Goal: Transaction & Acquisition: Subscribe to service/newsletter

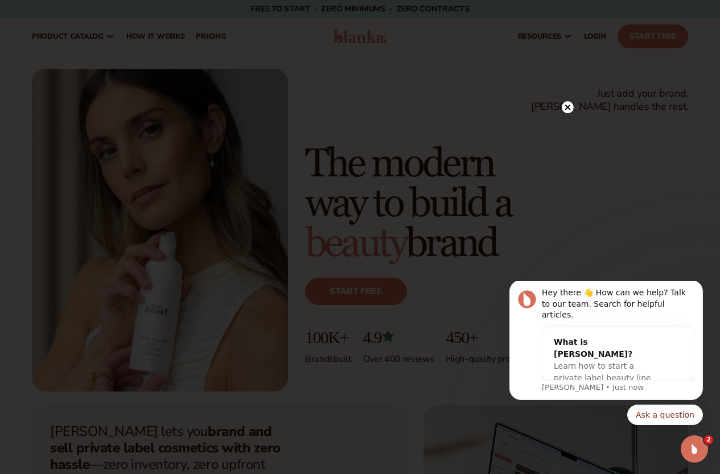
click at [568, 106] on circle at bounding box center [568, 107] width 12 height 12
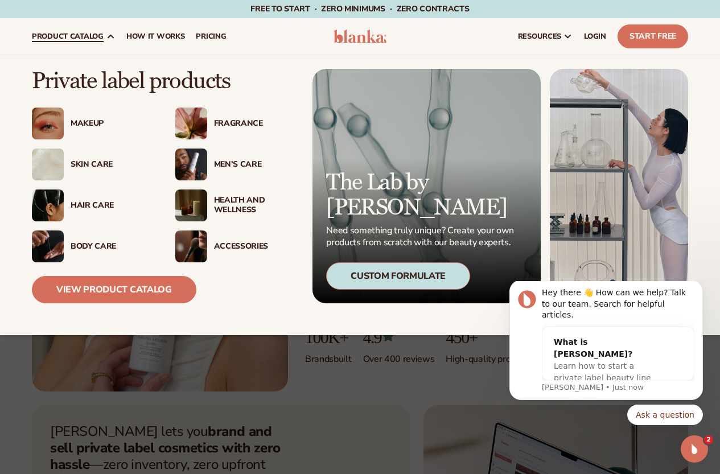
click at [72, 139] on div "Makeup Fragrance" at bounding box center [164, 185] width 264 height 155
click at [72, 124] on div "Makeup" at bounding box center [112, 124] width 82 height 10
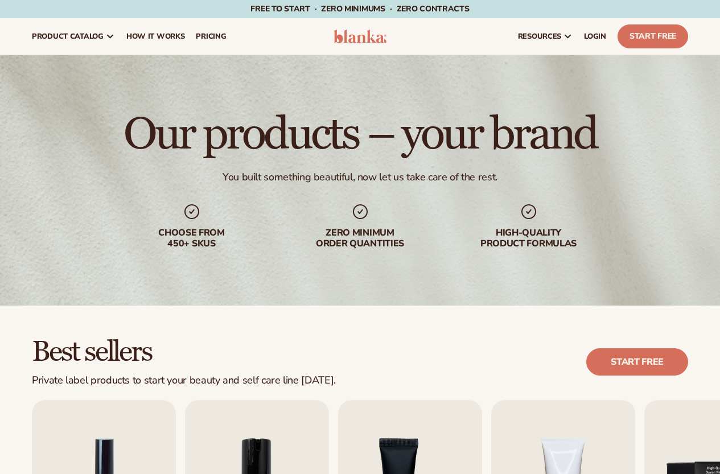
scroll to position [228, 0]
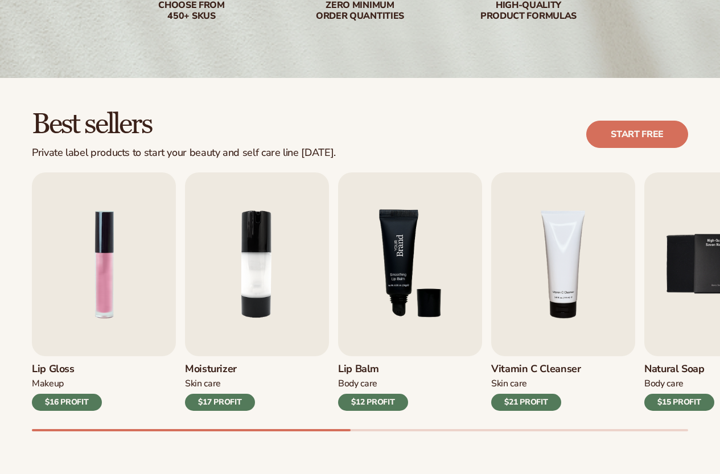
click at [424, 252] on img "3 / 9" at bounding box center [410, 265] width 144 height 184
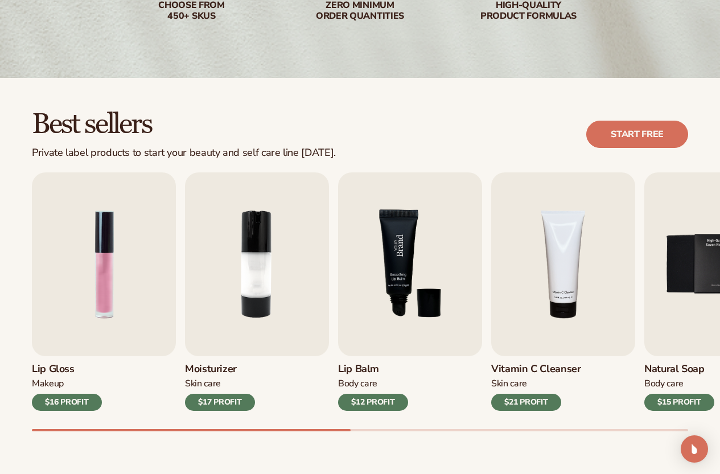
click at [403, 294] on img "3 / 9" at bounding box center [410, 265] width 144 height 184
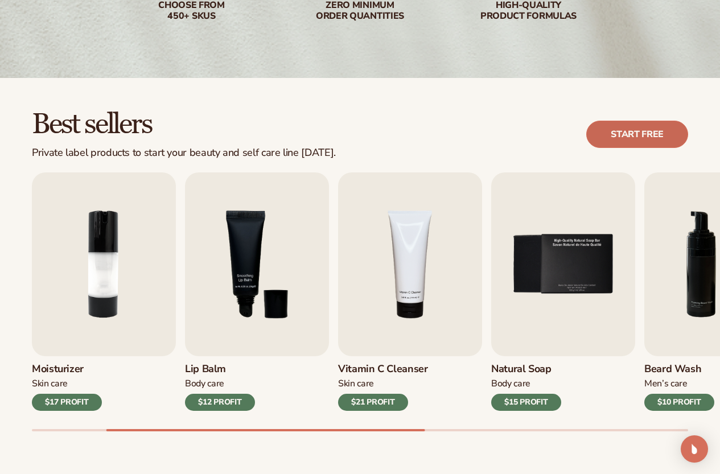
click at [646, 135] on link "Start free" at bounding box center [637, 134] width 102 height 27
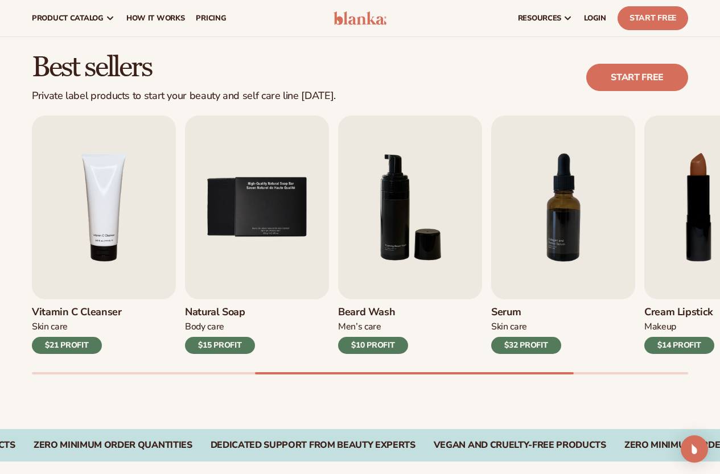
scroll to position [0, 0]
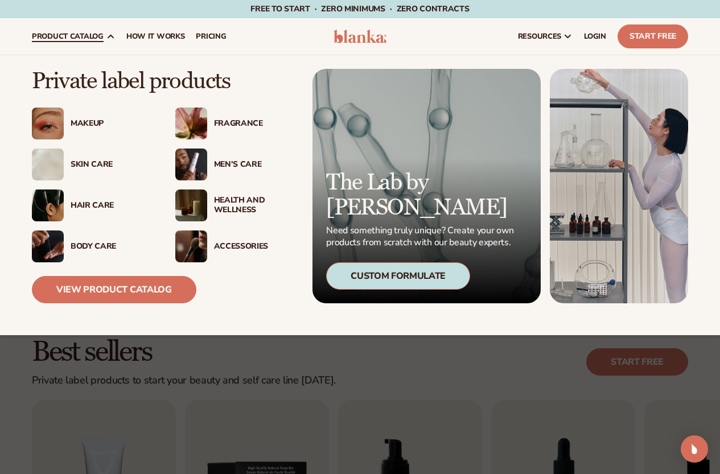
click at [73, 125] on div "Makeup" at bounding box center [112, 124] width 82 height 10
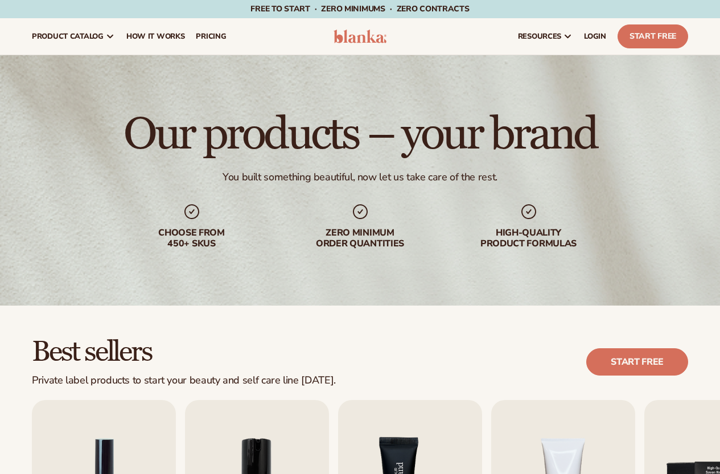
scroll to position [171, 0]
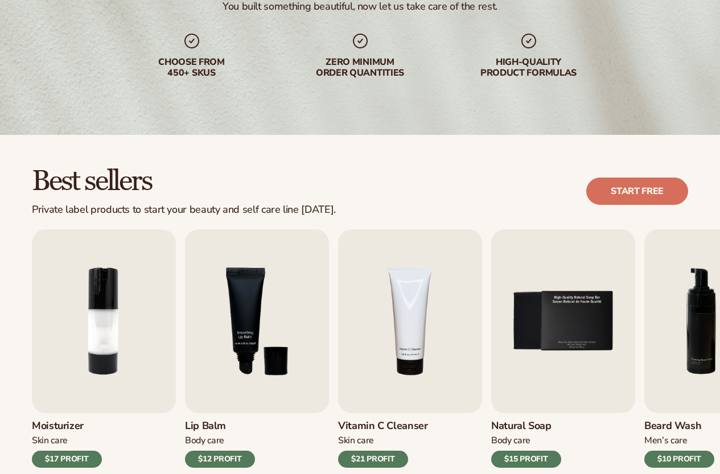
click at [369, 454] on div "$21 PROFIT" at bounding box center [373, 459] width 70 height 17
click at [358, 427] on h3 "Vitamin C Cleanser" at bounding box center [383, 426] width 90 height 13
click at [626, 199] on link "Start free" at bounding box center [637, 191] width 102 height 27
